Goal: Book appointment/travel/reservation

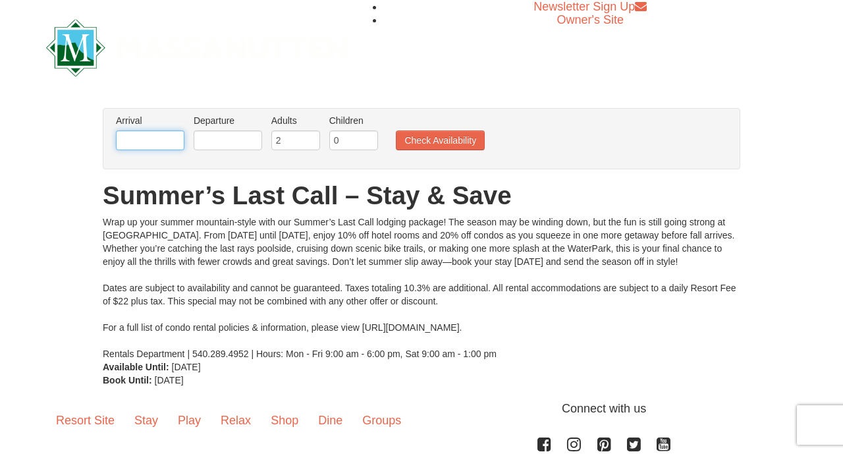
click at [171, 134] on input "text" at bounding box center [150, 140] width 69 height 20
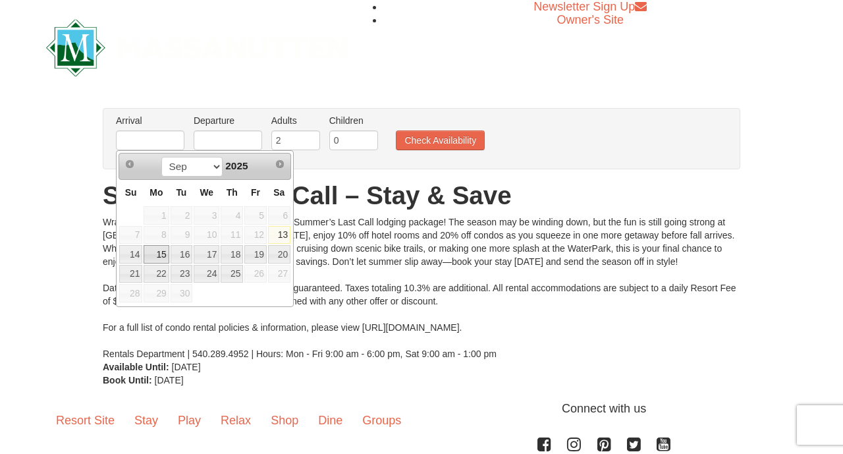
click at [157, 255] on link "15" at bounding box center [156, 254] width 25 height 18
type input "[DATE]"
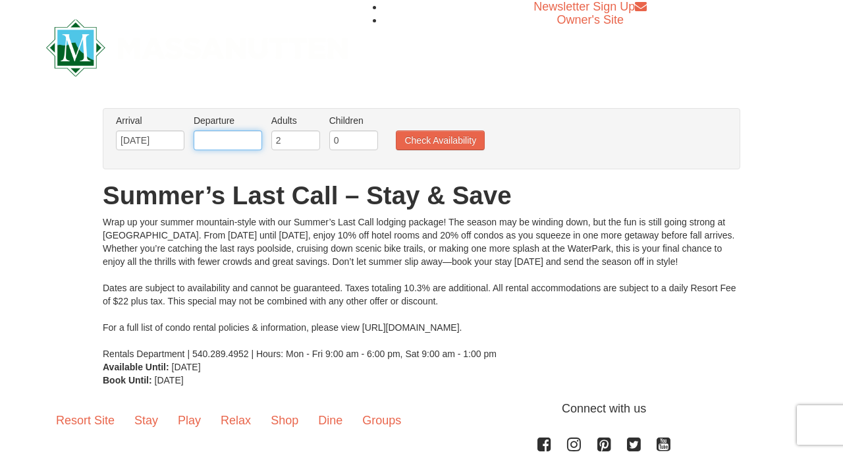
click at [245, 146] on input "text" at bounding box center [228, 140] width 69 height 20
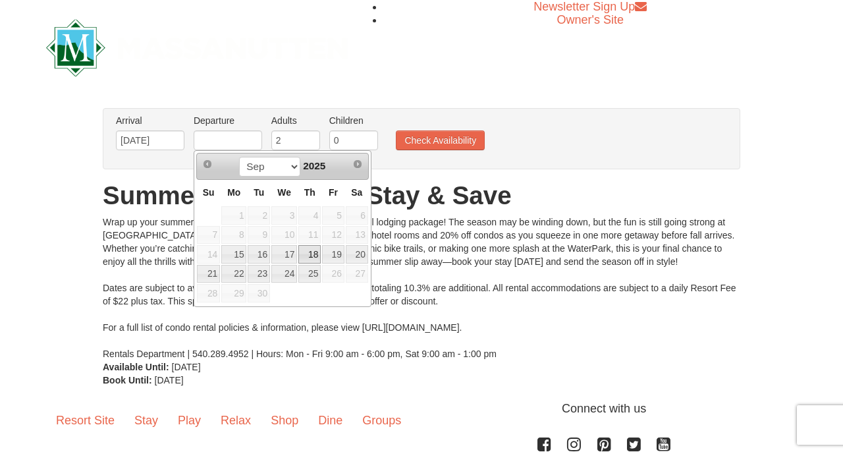
click at [318, 254] on link "18" at bounding box center [309, 254] width 22 height 18
type input "[DATE]"
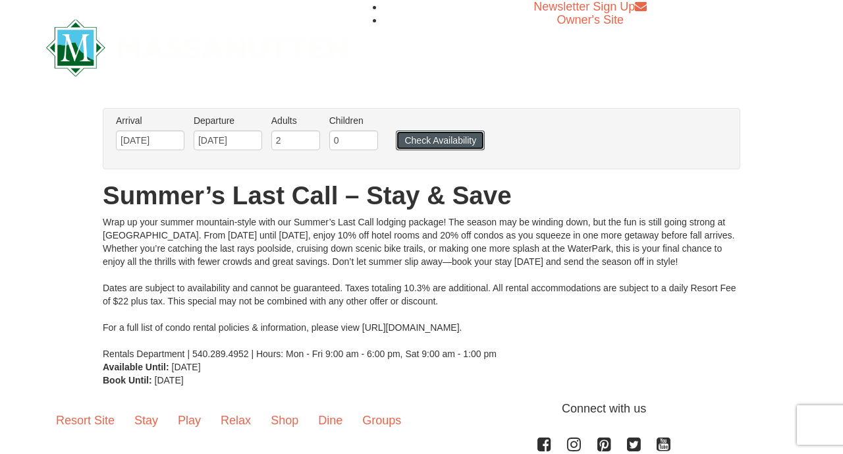
click at [438, 140] on button "Check Availability" at bounding box center [440, 140] width 89 height 20
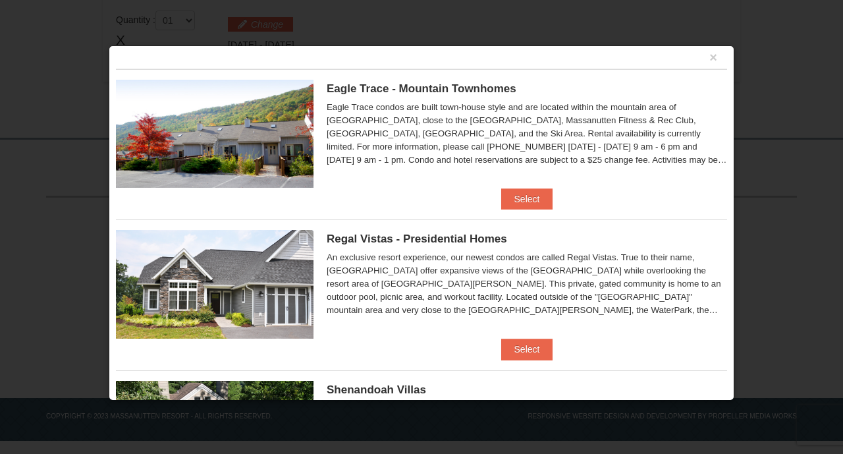
scroll to position [13, 0]
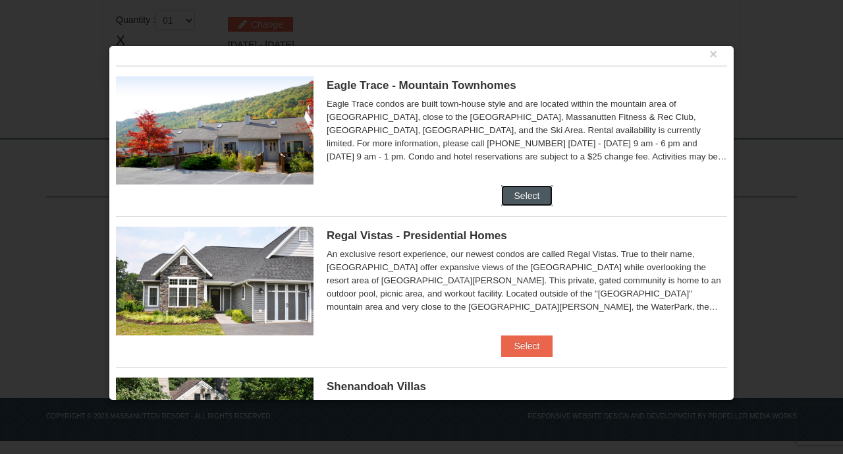
click at [508, 193] on button "Select" at bounding box center [527, 195] width 52 height 21
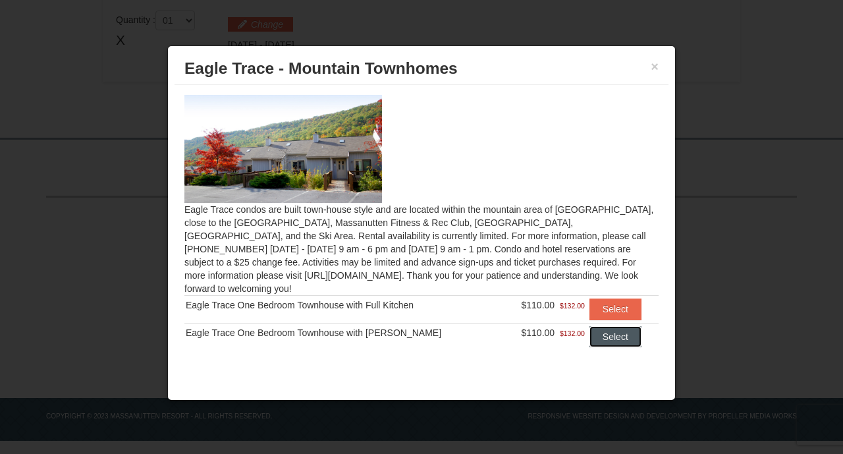
click at [599, 326] on button "Select" at bounding box center [616, 336] width 52 height 21
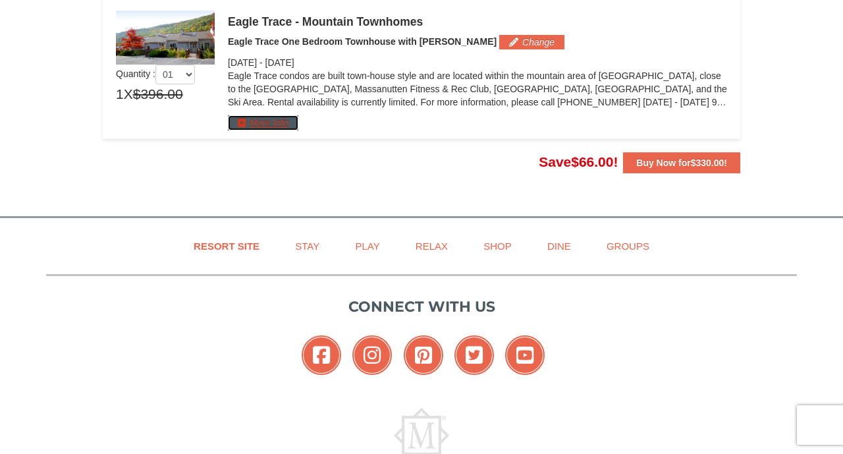
click at [283, 124] on button "More Info" at bounding box center [263, 122] width 70 height 14
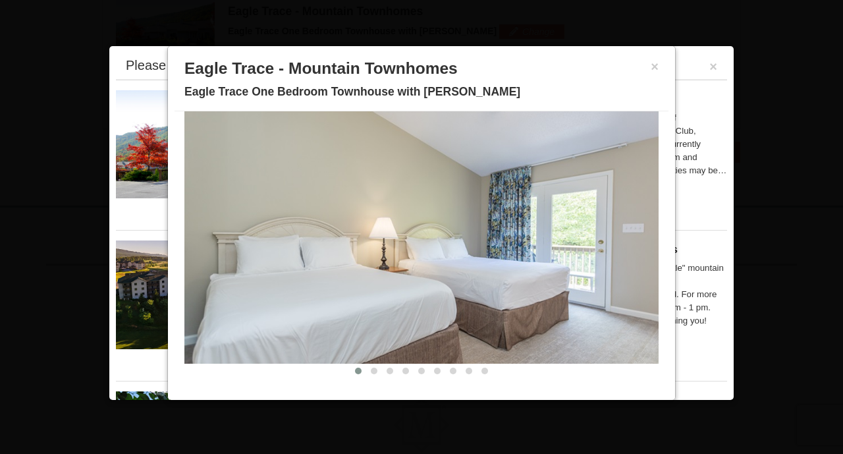
scroll to position [57, 0]
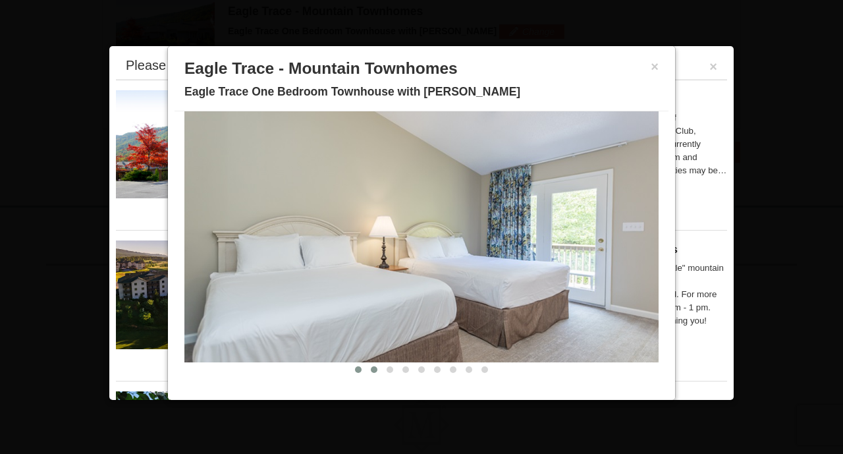
click at [374, 369] on span at bounding box center [374, 369] width 7 height 7
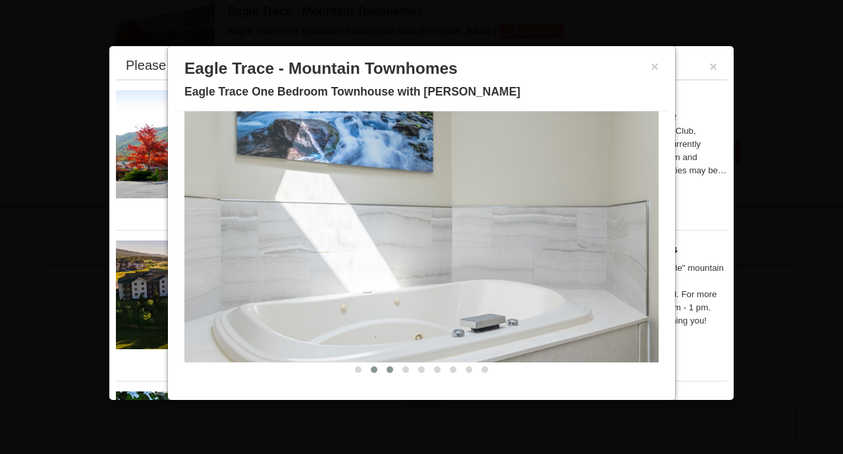
click at [390, 370] on span at bounding box center [390, 369] width 7 height 7
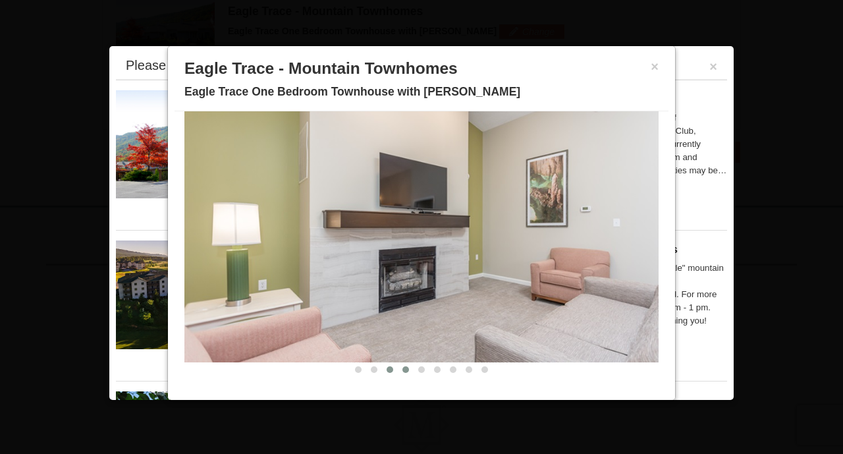
click at [405, 370] on span at bounding box center [406, 369] width 7 height 7
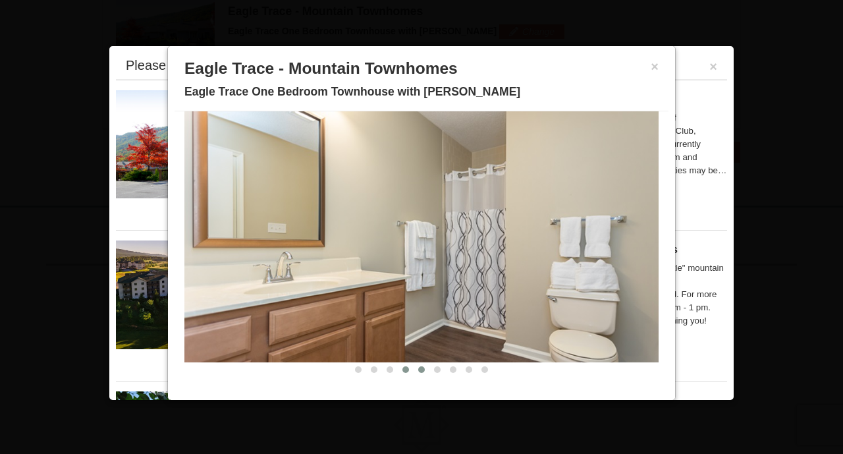
click at [423, 370] on span at bounding box center [421, 369] width 7 height 7
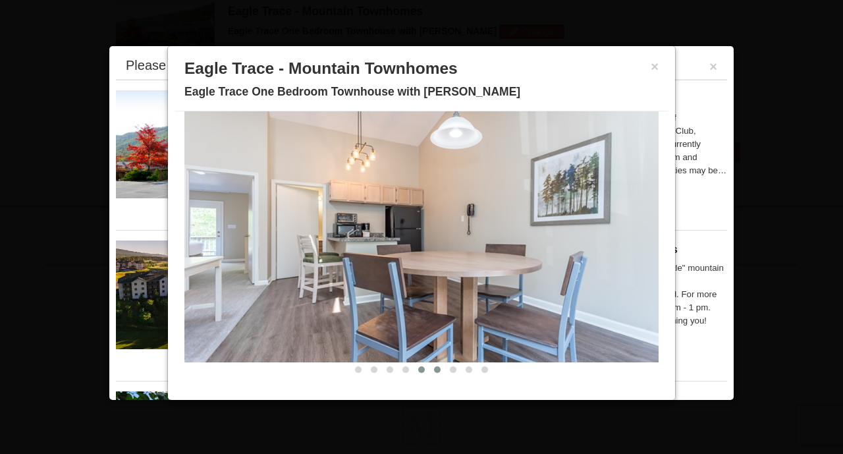
click at [435, 372] on span at bounding box center [437, 369] width 7 height 7
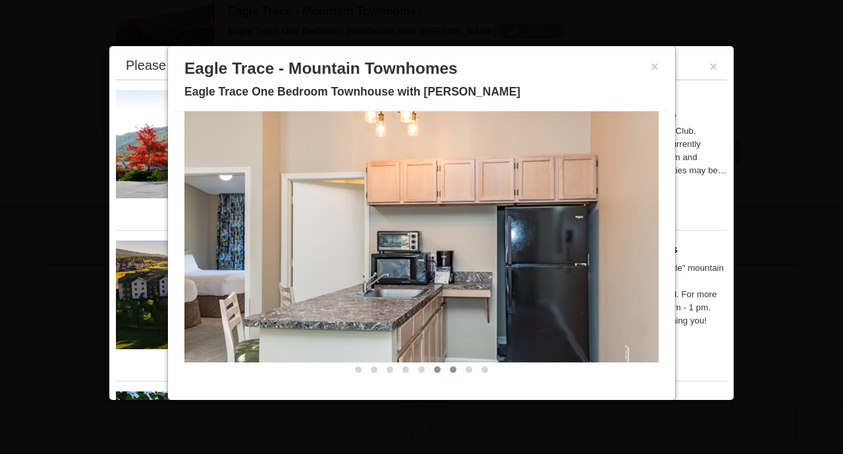
click at [453, 370] on span at bounding box center [453, 369] width 7 height 7
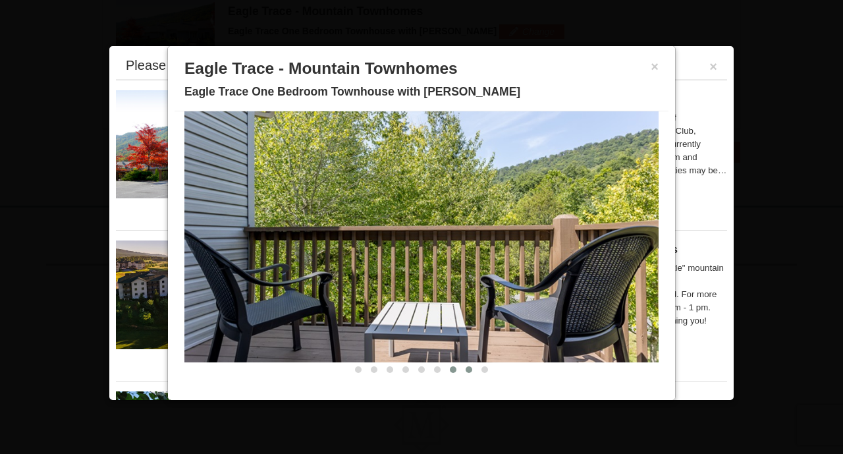
click at [466, 370] on span at bounding box center [469, 369] width 7 height 7
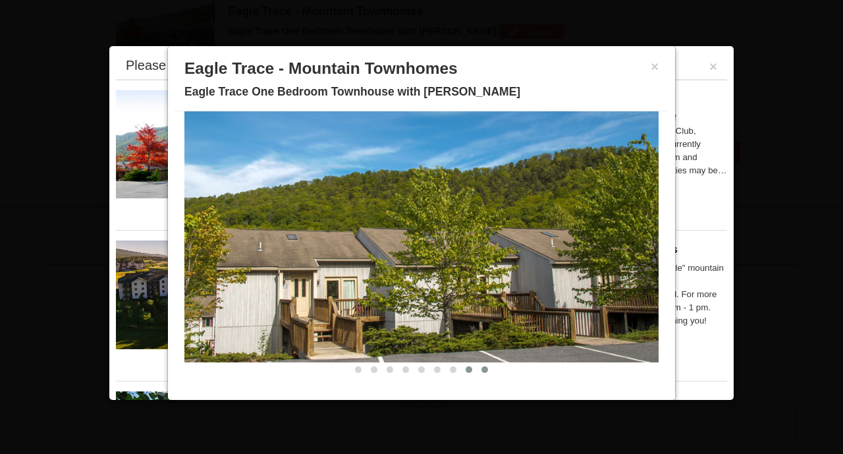
click at [485, 370] on span at bounding box center [485, 369] width 7 height 7
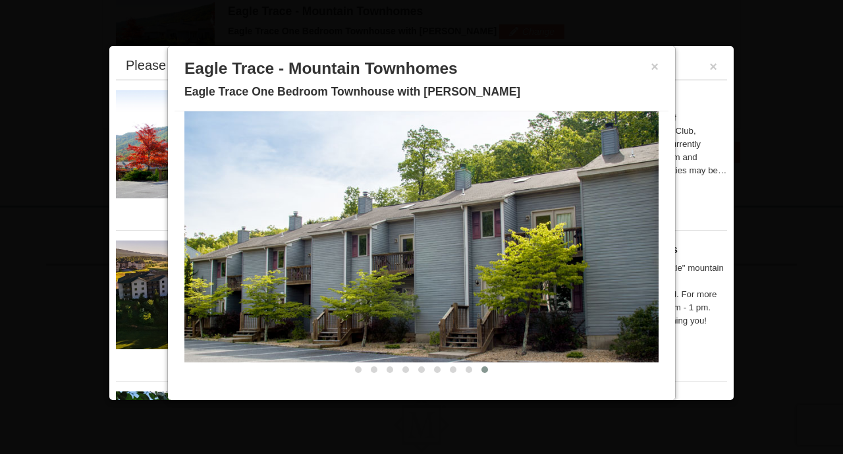
scroll to position [0, 0]
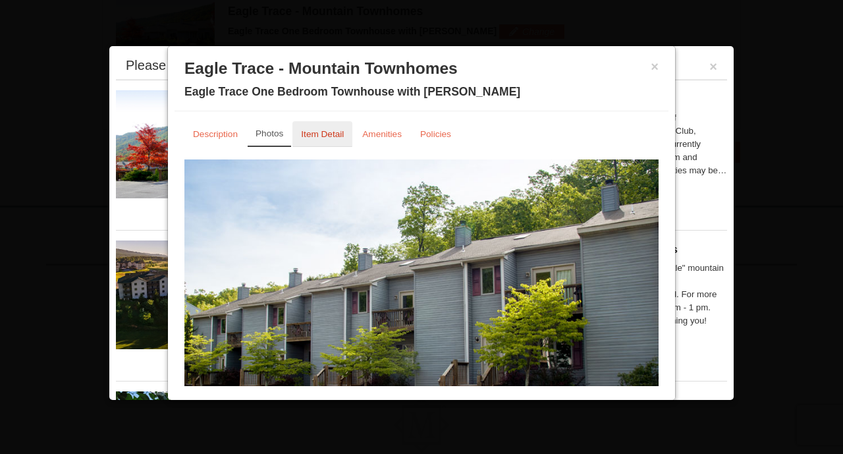
click at [311, 134] on small "Item Detail" at bounding box center [322, 134] width 43 height 10
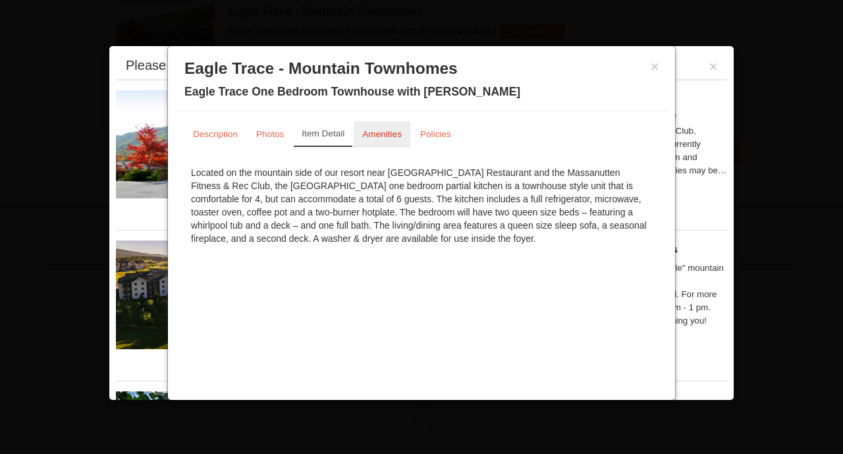
click at [383, 132] on small "Amenities" at bounding box center [382, 134] width 40 height 10
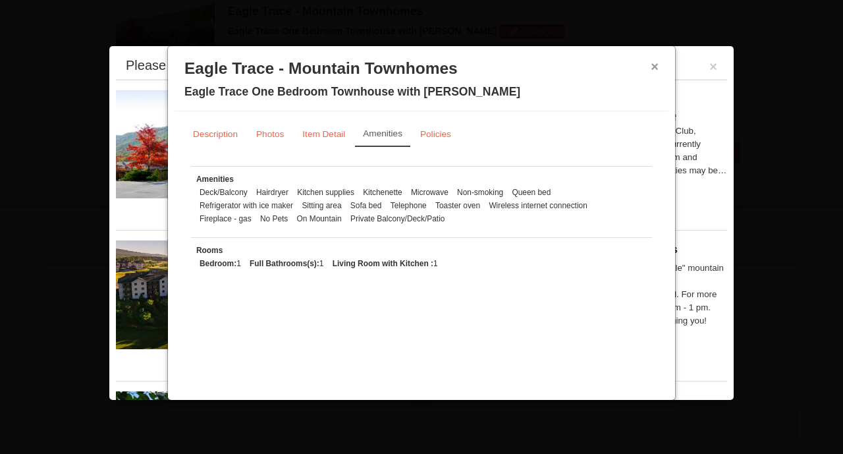
click at [651, 64] on button "×" at bounding box center [655, 66] width 8 height 13
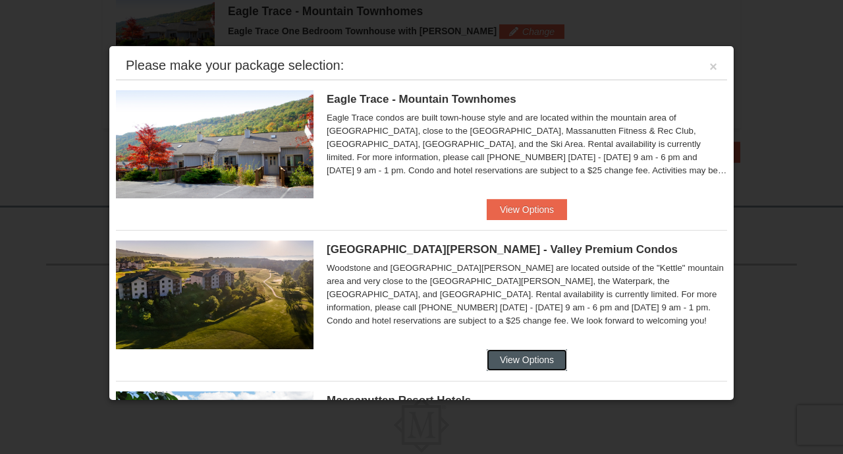
click at [505, 360] on button "View Options" at bounding box center [527, 359] width 80 height 21
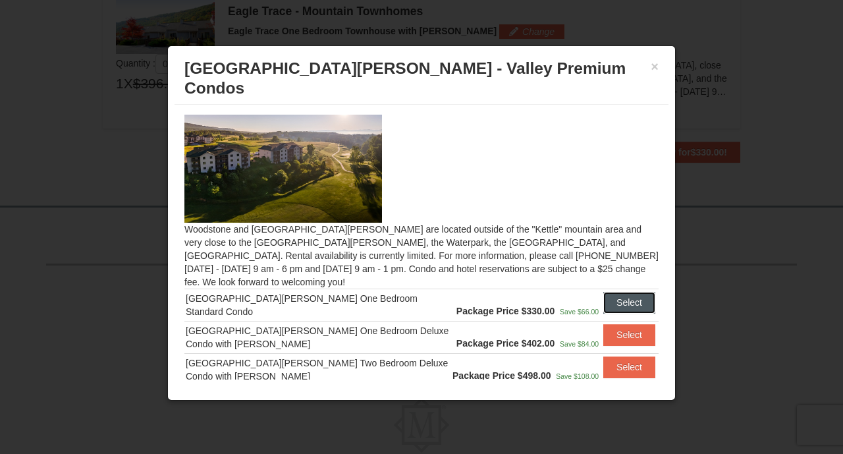
click at [631, 292] on button "Select" at bounding box center [629, 302] width 52 height 21
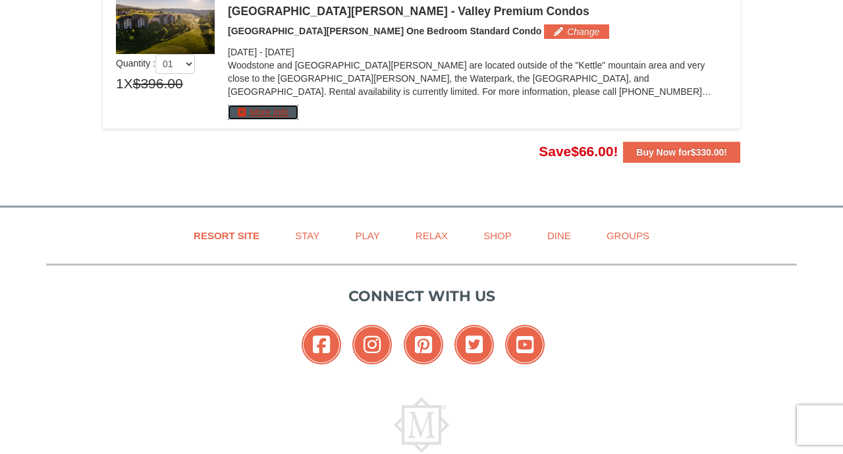
click at [267, 115] on button "More Info" at bounding box center [263, 112] width 70 height 14
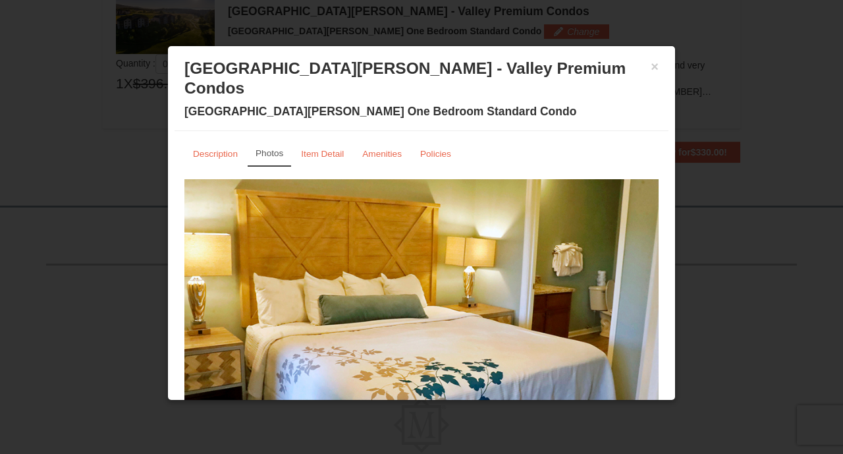
click at [378, 304] on img at bounding box center [421, 309] width 474 height 260
click at [215, 142] on link "Description" at bounding box center [215, 154] width 62 height 26
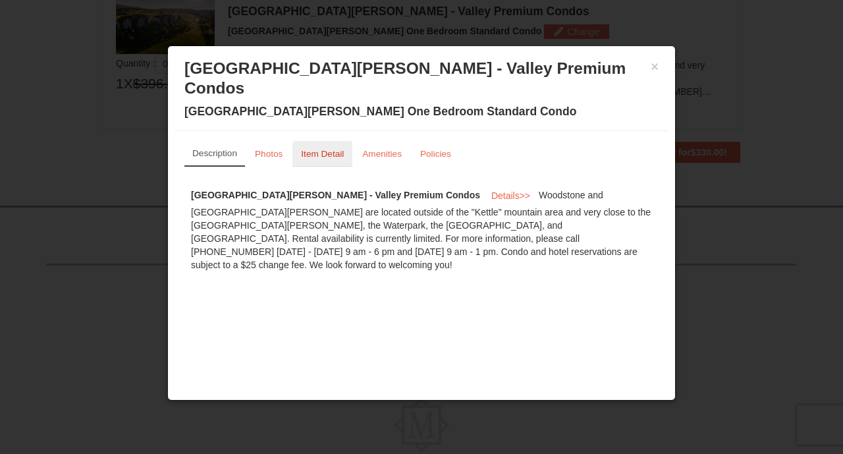
click at [318, 149] on small "Item Detail" at bounding box center [322, 154] width 43 height 10
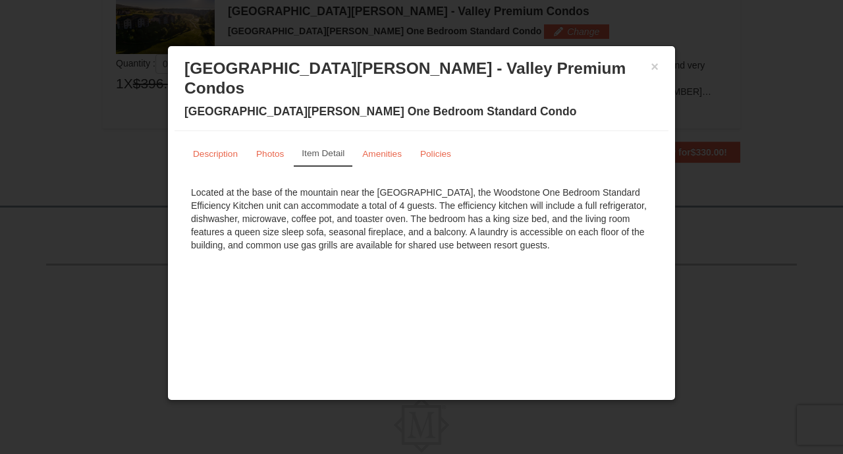
click at [659, 69] on div "× [GEOGRAPHIC_DATA][PERSON_NAME] - Valley Premium Condos [GEOGRAPHIC_DATA][PERS…" at bounding box center [422, 92] width 494 height 78
click at [653, 66] on button "×" at bounding box center [655, 66] width 8 height 13
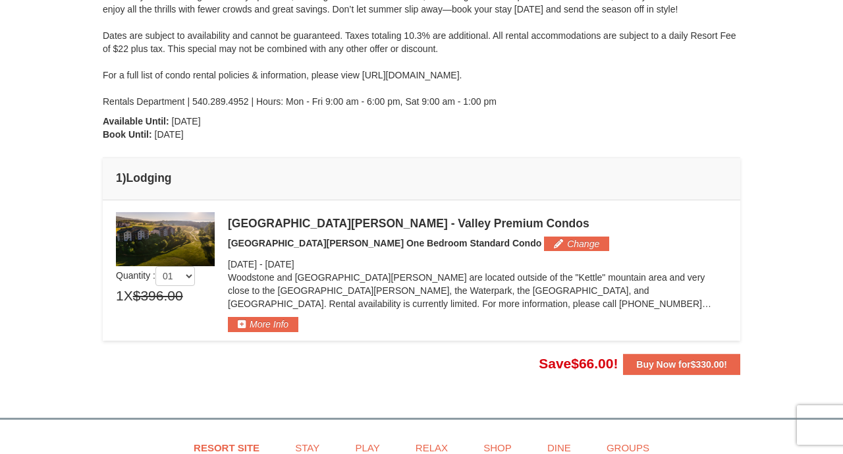
scroll to position [222, 0]
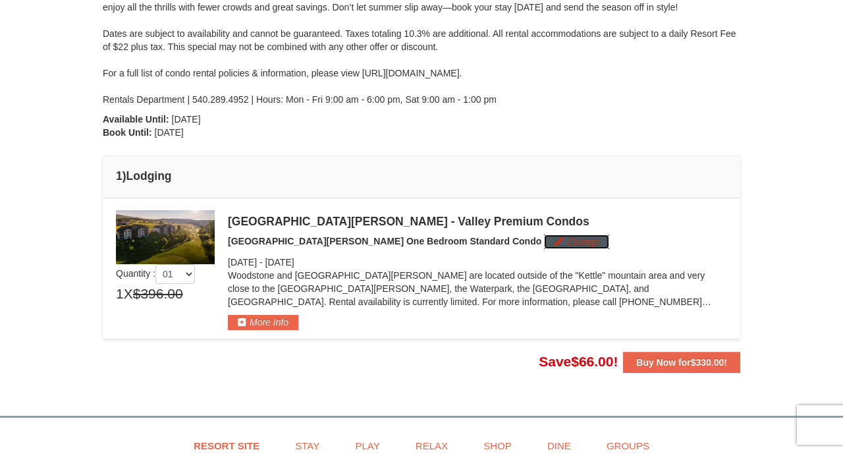
click at [544, 242] on button "Change" at bounding box center [576, 242] width 65 height 14
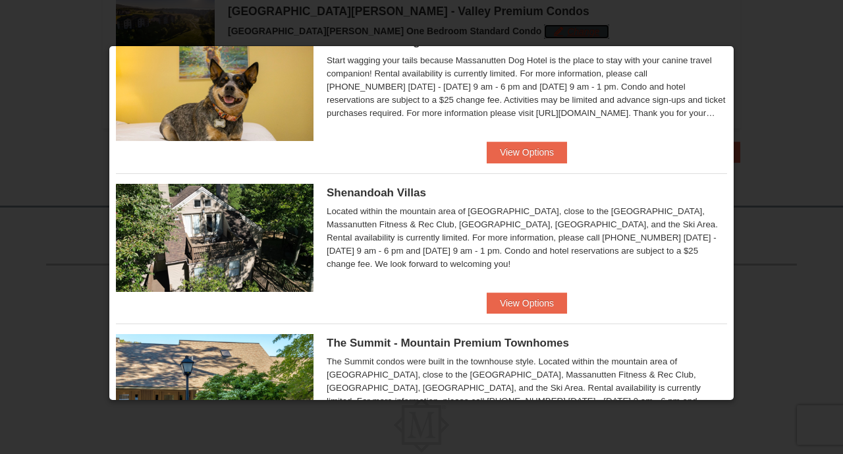
scroll to position [522, 0]
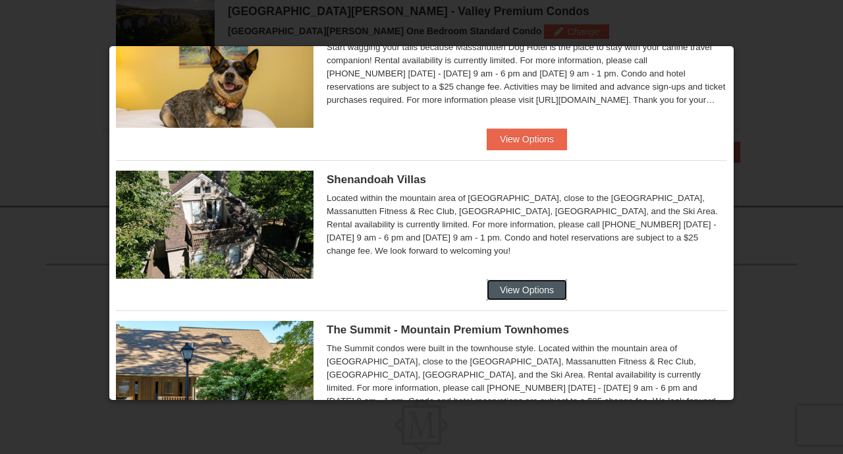
click at [516, 281] on button "View Options" at bounding box center [527, 289] width 80 height 21
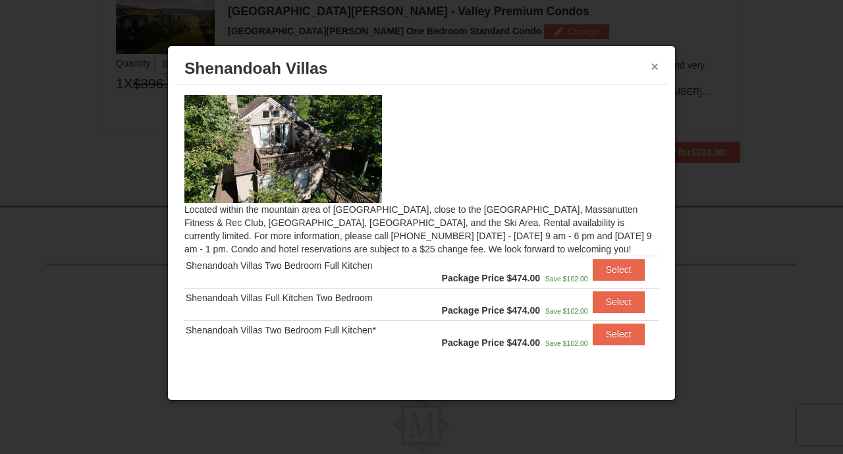
click at [654, 65] on button "×" at bounding box center [655, 66] width 8 height 13
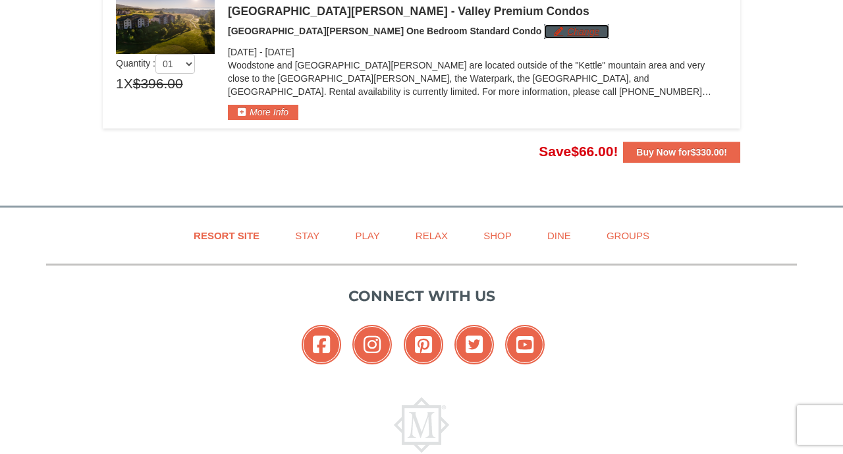
click at [544, 30] on button "Change" at bounding box center [576, 31] width 65 height 14
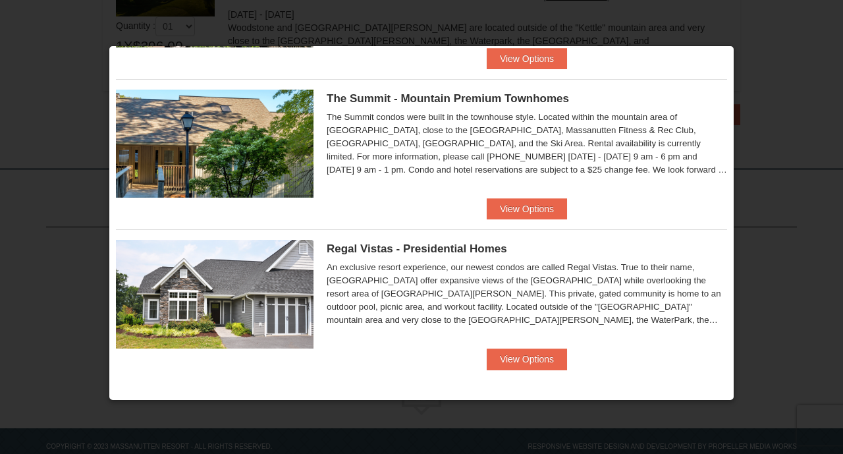
scroll to position [481, 0]
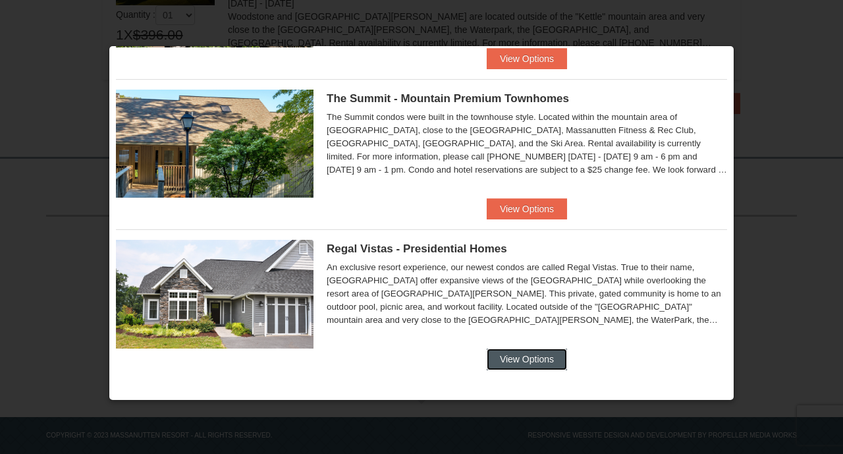
click at [507, 360] on button "View Options" at bounding box center [527, 358] width 80 height 21
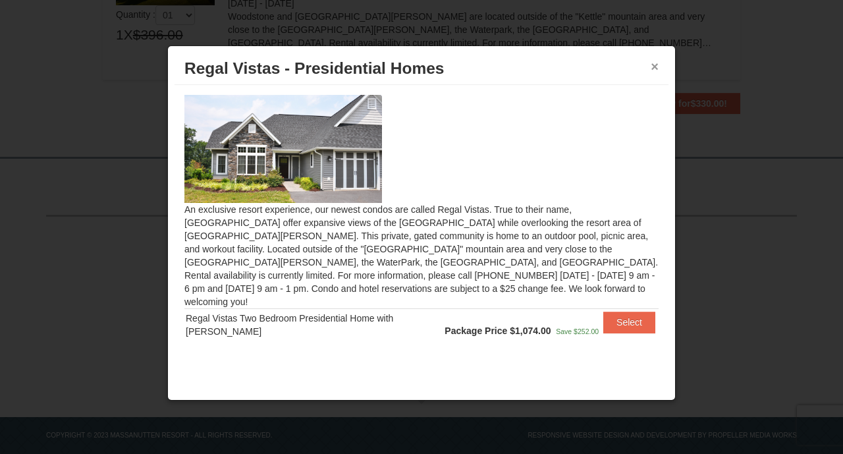
click at [654, 63] on button "×" at bounding box center [655, 66] width 8 height 13
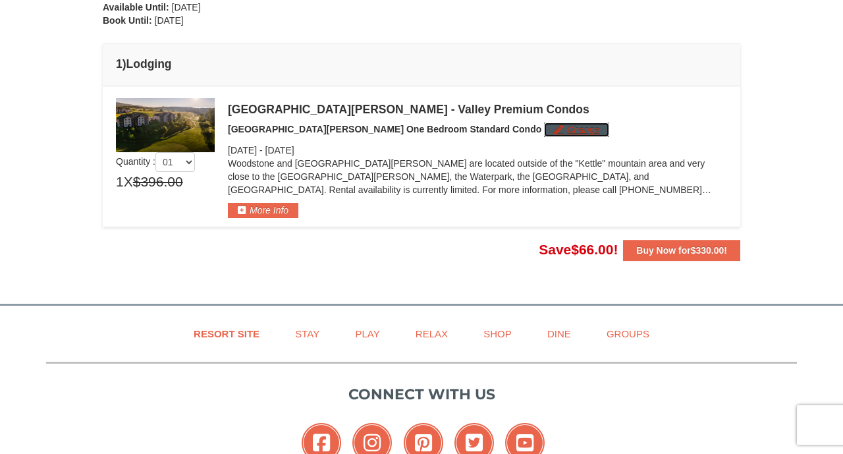
click at [544, 129] on button "Change" at bounding box center [576, 130] width 65 height 14
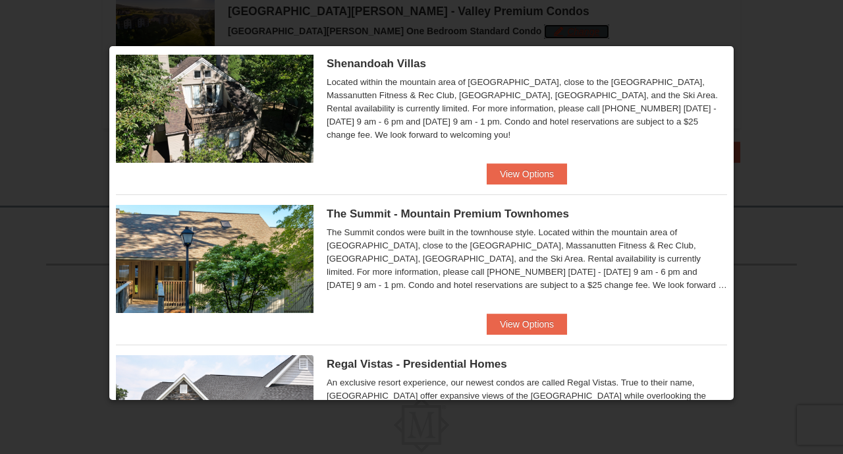
scroll to position [650, 0]
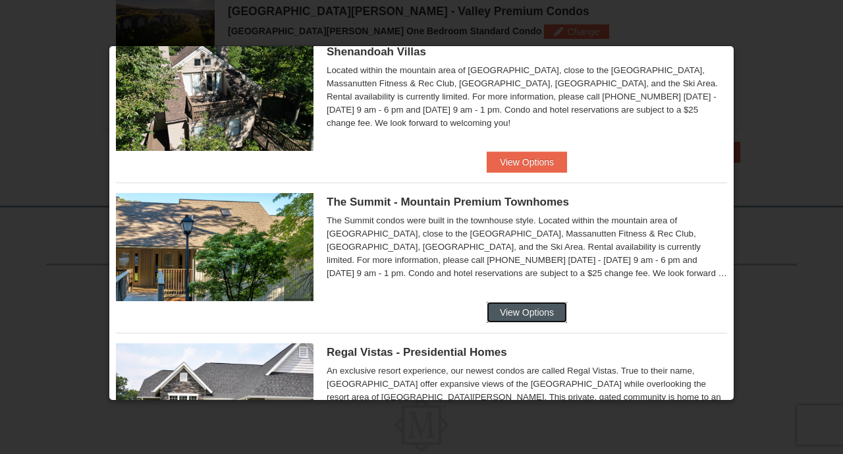
click at [520, 311] on button "View Options" at bounding box center [527, 312] width 80 height 21
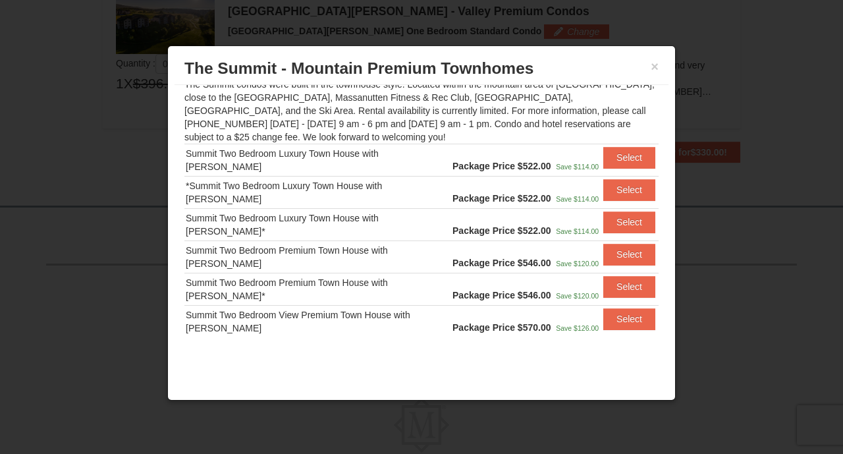
scroll to position [500, 0]
